Goal: Information Seeking & Learning: Learn about a topic

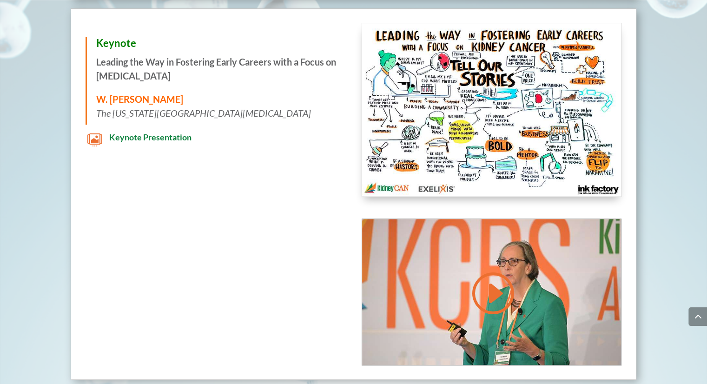
scroll to position [1040, 0]
click at [502, 23] on img at bounding box center [491, 109] width 259 height 173
click at [353, 297] on div "Keynote Leading the Way in Fostering Early Careers with a Focus on [MEDICAL_DAT…" at bounding box center [354, 193] width 566 height 371
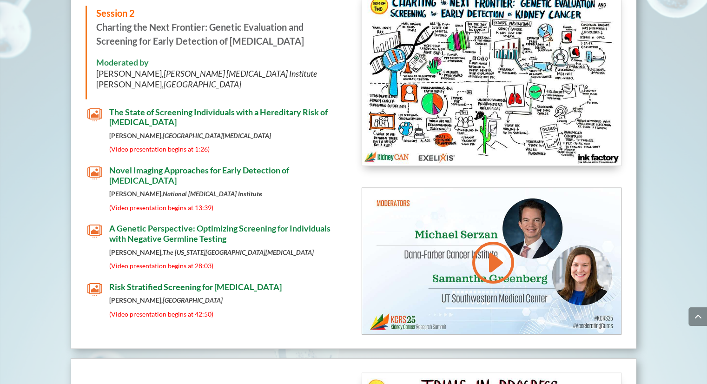
scroll to position [1876, 0]
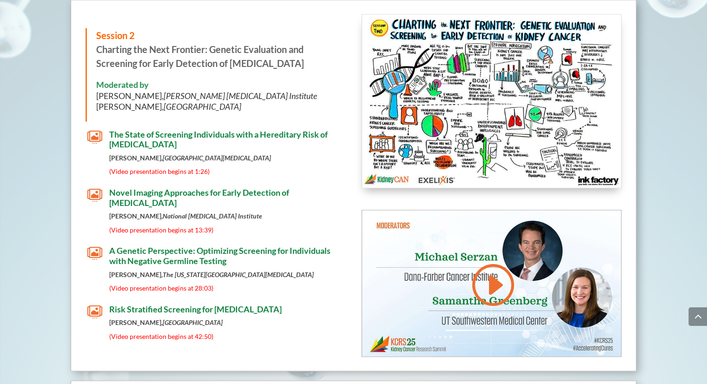
click at [454, 42] on img at bounding box center [491, 101] width 259 height 173
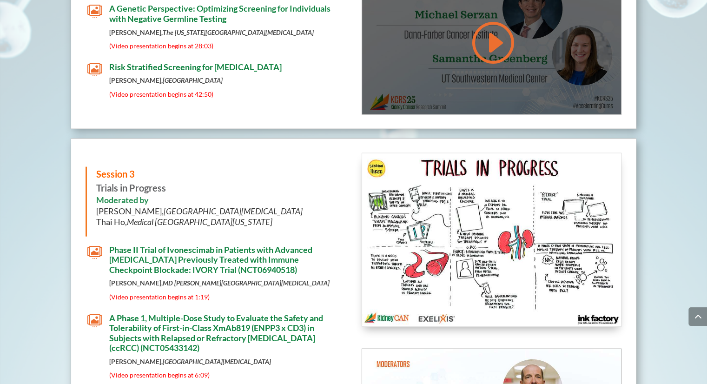
scroll to position [3671, 0]
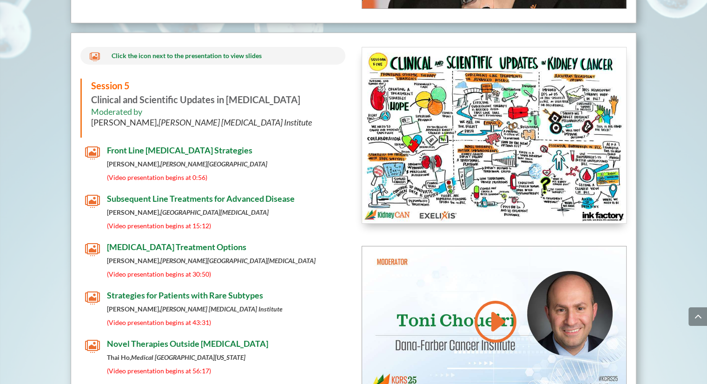
click at [299, 271] on p "(Video presentation begins at 30:50)" at bounding box center [224, 274] width 234 height 7
click at [268, 222] on p "(Video presentation begins at 15:12)" at bounding box center [224, 225] width 234 height 7
click at [153, 222] on span "(Video presentation begins at 15:12)" at bounding box center [159, 226] width 104 height 8
click at [192, 222] on span "(Video presentation begins at 15:12)" at bounding box center [159, 226] width 104 height 8
click at [112, 193] on span "Subsequent Line Treatments for Advanced Disease" at bounding box center [201, 198] width 188 height 10
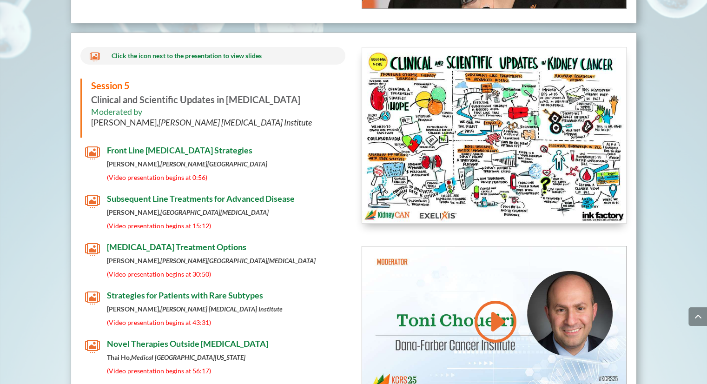
click at [159, 218] on div " Click the icon next to the presentation to view slides Session 5 Clinical and…" at bounding box center [212, 237] width 265 height 381
click at [198, 222] on span "(Video presentation begins at 15:12)" at bounding box center [159, 226] width 104 height 8
